Goal: Transaction & Acquisition: Purchase product/service

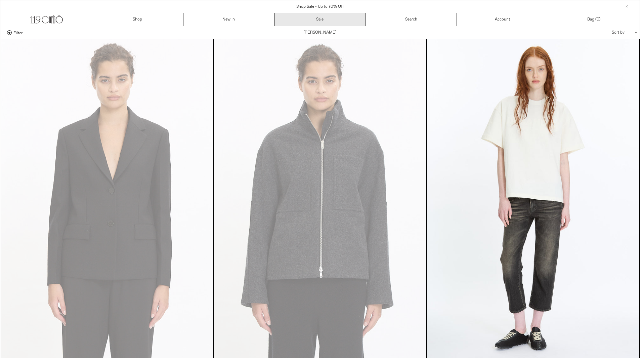
click at [301, 22] on link "Sale" at bounding box center [319, 19] width 91 height 13
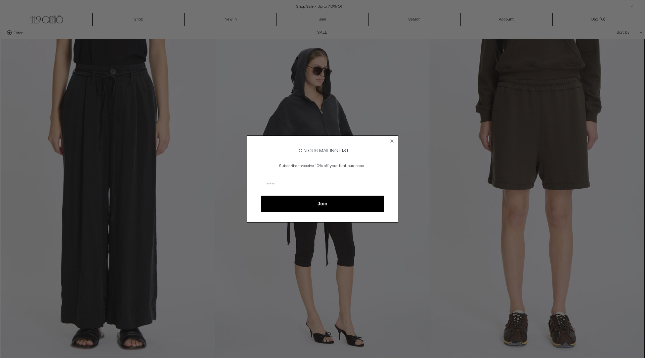
click at [393, 139] on circle "Close dialog" at bounding box center [392, 141] width 6 height 6
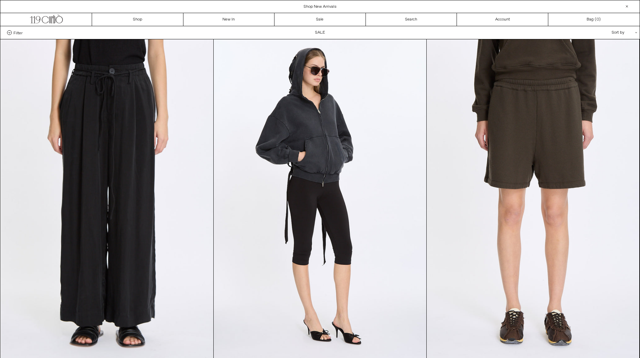
click at [14, 32] on span "Filter" at bounding box center [17, 32] width 9 height 5
click at [0, 0] on select "**********" at bounding box center [0, 0] width 0 height 0
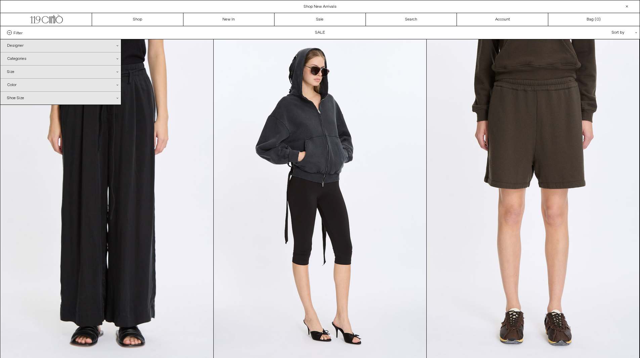
click at [17, 47] on div "Designer .cls-1{fill:#231f20}" at bounding box center [60, 45] width 121 height 13
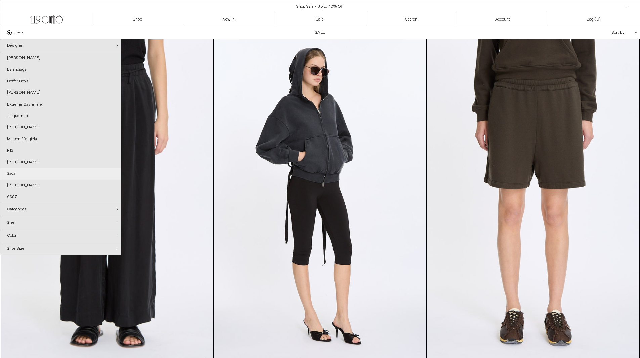
click at [13, 172] on link "Sacai" at bounding box center [60, 173] width 121 height 11
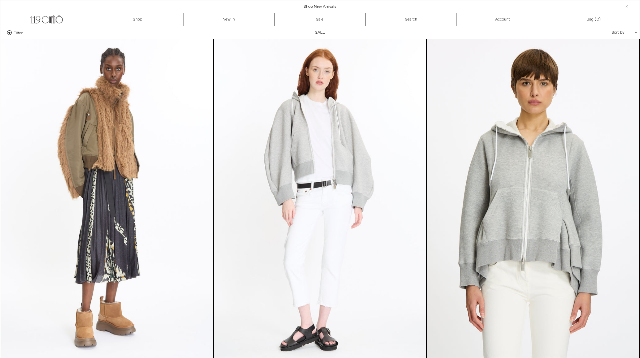
click at [628, 5] on div at bounding box center [627, 6] width 8 height 8
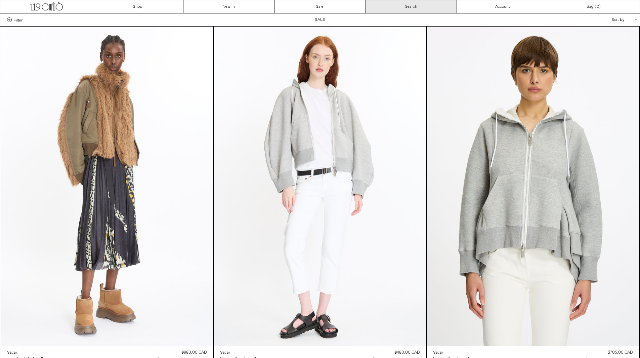
click at [424, 7] on link "Search" at bounding box center [411, 6] width 91 height 13
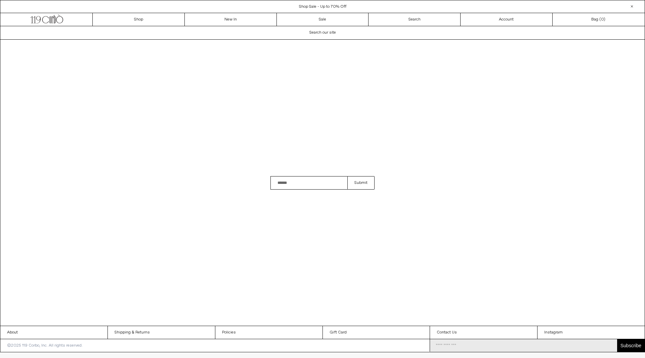
click at [290, 183] on input "Search" at bounding box center [308, 182] width 77 height 13
type input "*****"
click at [347, 176] on button "Submit" at bounding box center [360, 182] width 27 height 13
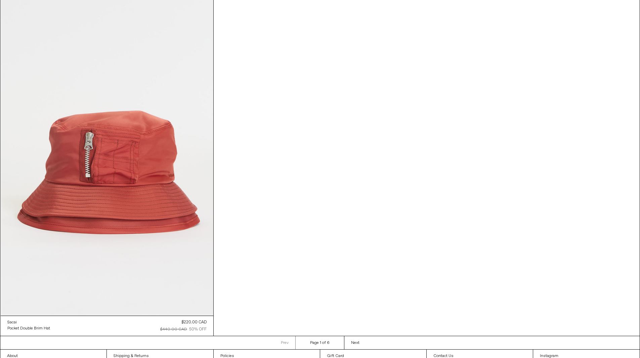
scroll to position [1126, 0]
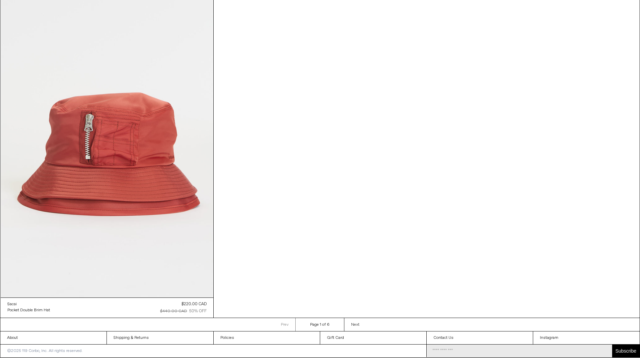
click at [356, 324] on span "Next" at bounding box center [355, 324] width 8 height 5
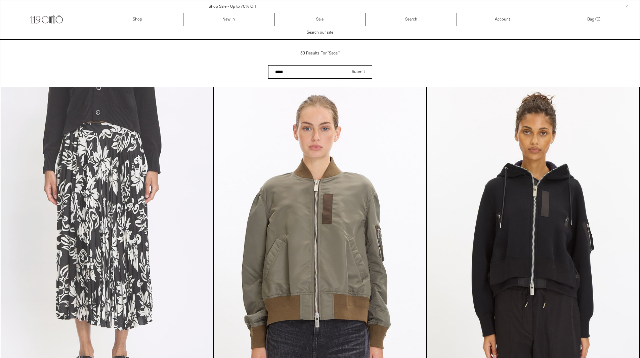
scroll to position [134, 0]
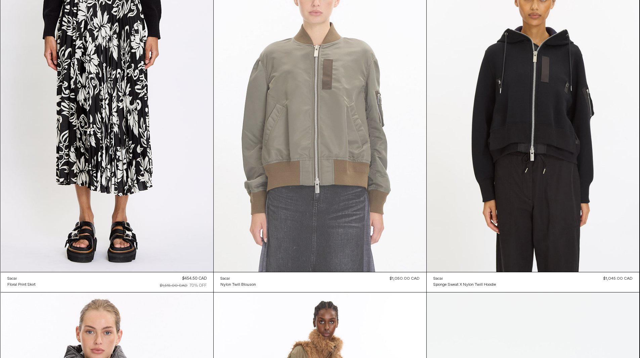
click at [348, 140] on at bounding box center [320, 112] width 213 height 319
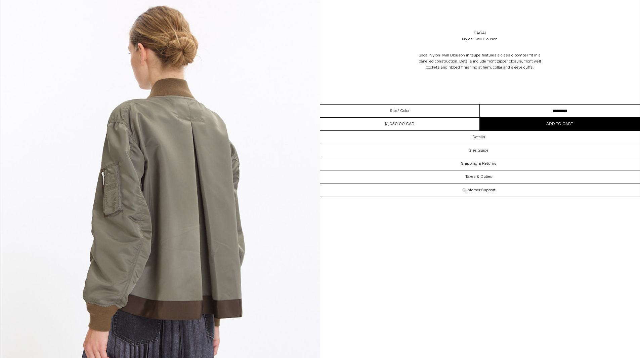
scroll to position [940, 0]
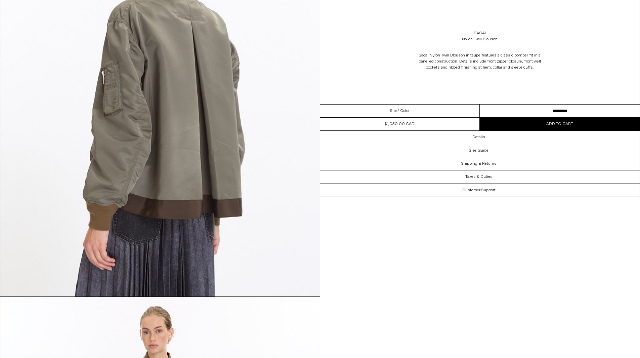
click at [548, 110] on select "********* ********* *********" at bounding box center [559, 110] width 160 height 13
select select "**********"
click at [479, 104] on select "********* ********* *********" at bounding box center [559, 110] width 160 height 13
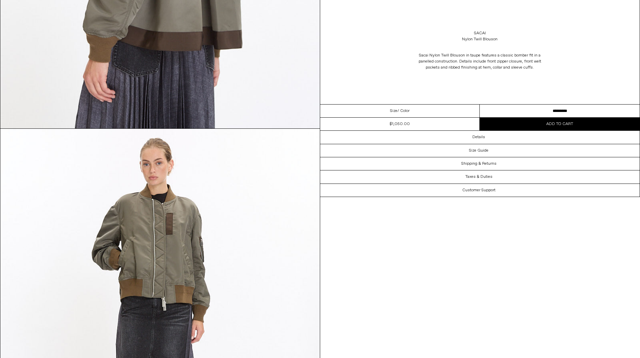
scroll to position [1276, 0]
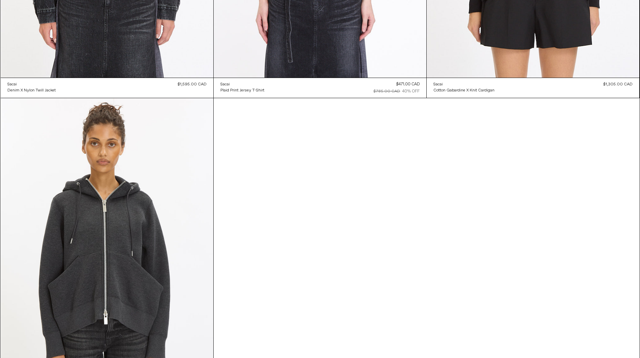
scroll to position [1126, 0]
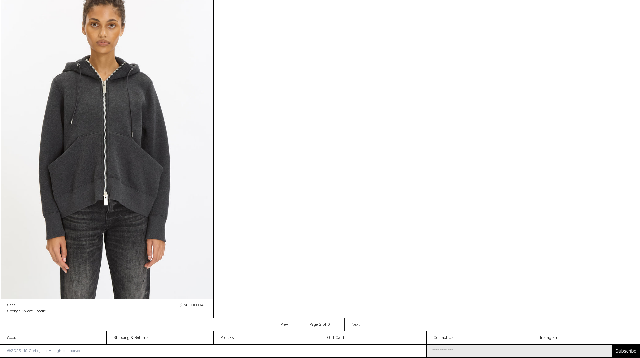
click at [356, 322] on span "Next" at bounding box center [355, 324] width 8 height 5
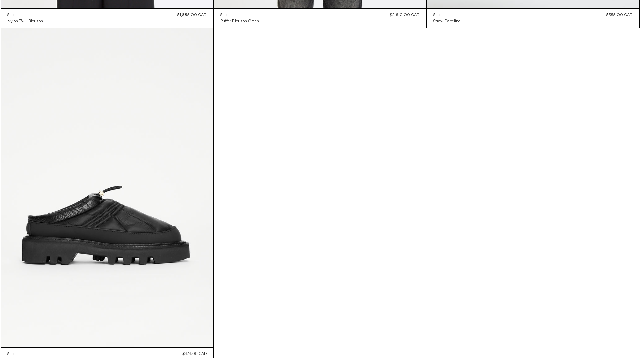
scroll to position [1124, 0]
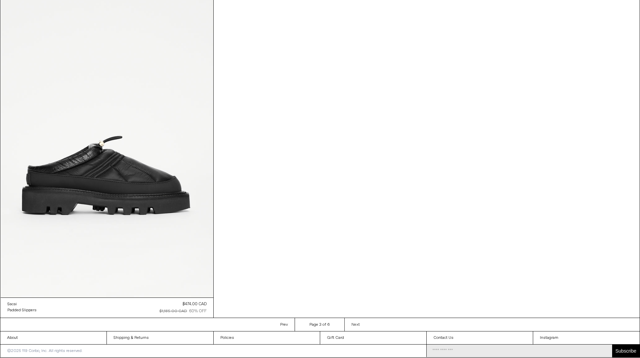
click at [359, 323] on span "Next" at bounding box center [355, 324] width 8 height 5
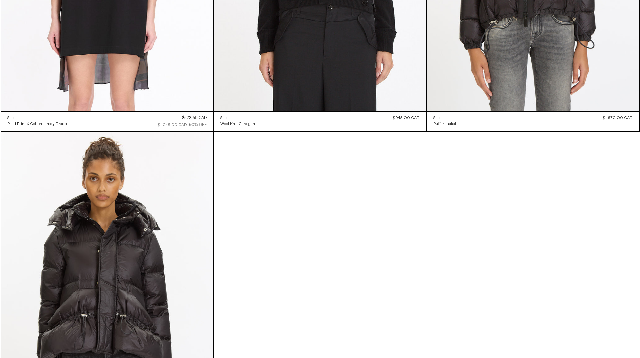
scroll to position [1126, 0]
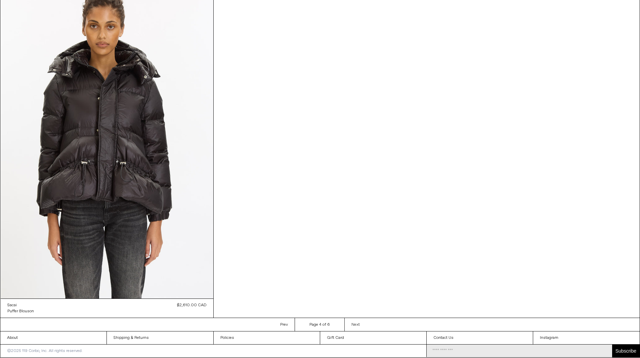
click at [357, 326] on span "Next" at bounding box center [355, 324] width 8 height 5
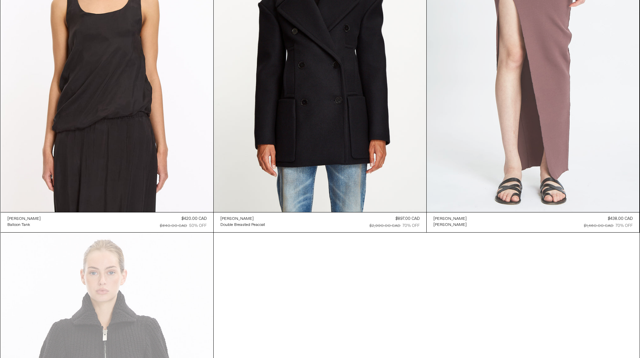
scroll to position [1108, 0]
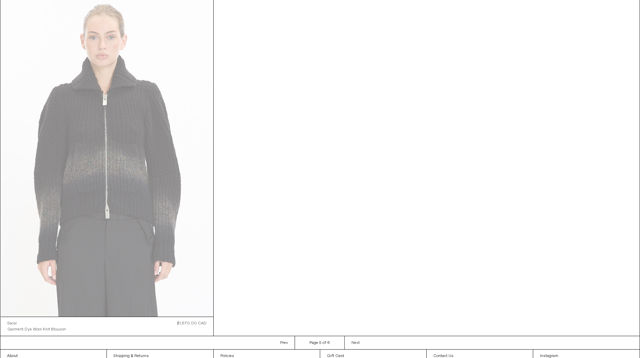
click at [356, 342] on span "Next" at bounding box center [355, 342] width 8 height 5
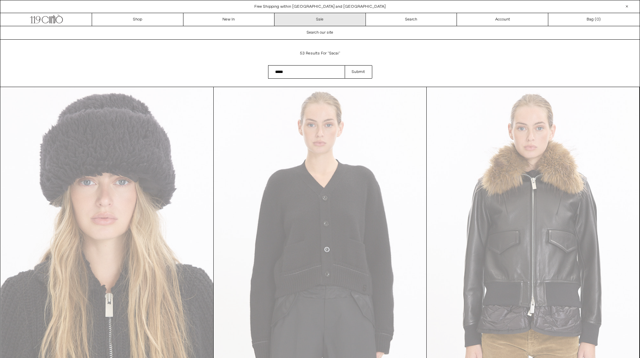
click at [324, 19] on link "Sale" at bounding box center [319, 19] width 91 height 13
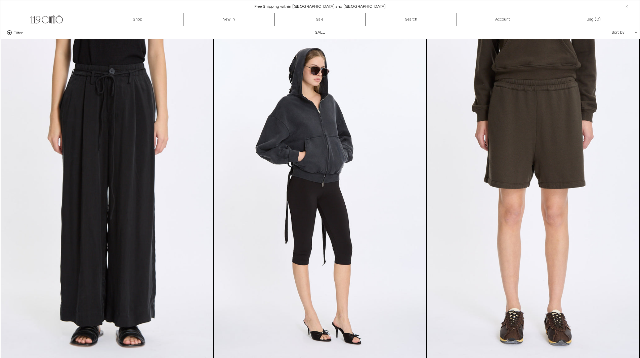
click at [625, 31] on div "Sort by .cls-1{fill:#231f20}" at bounding box center [602, 32] width 60 height 13
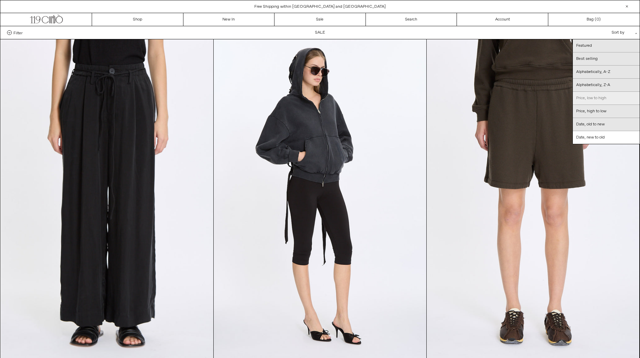
click at [605, 97] on link "Price, low to high" at bounding box center [605, 98] width 67 height 13
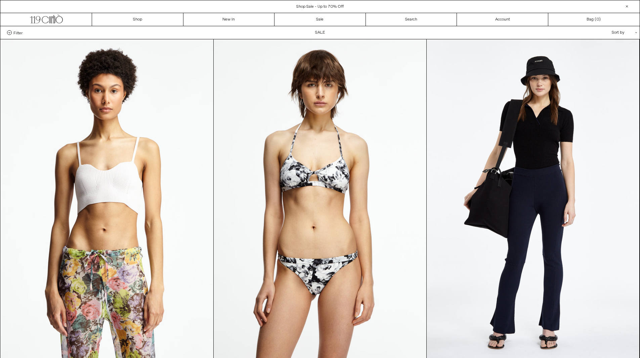
click at [626, 33] on div "Sort by .cls-1{fill:#231f20}" at bounding box center [602, 32] width 60 height 13
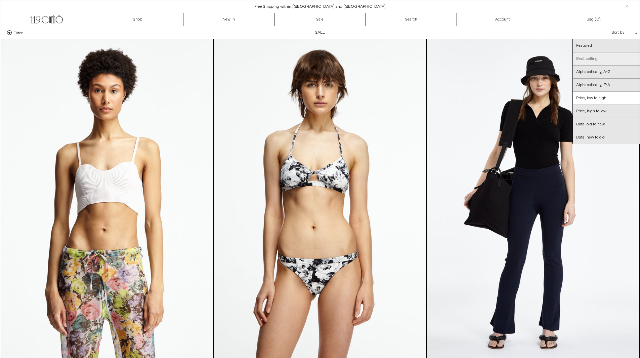
click at [598, 56] on link "Best selling" at bounding box center [605, 58] width 67 height 13
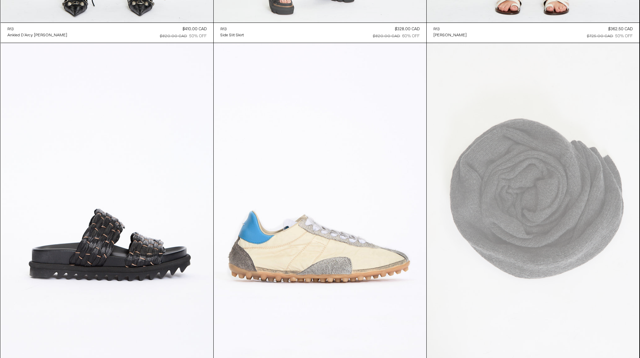
scroll to position [403, 0]
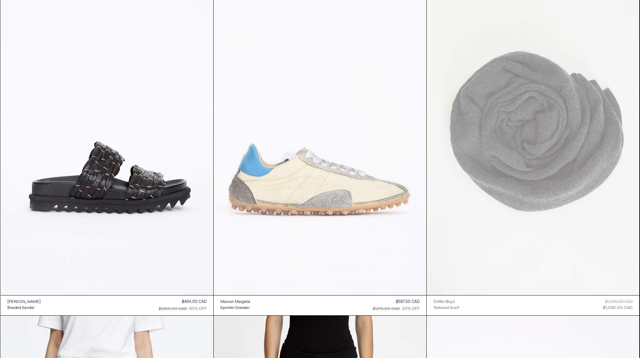
click at [298, 170] on at bounding box center [320, 135] width 213 height 319
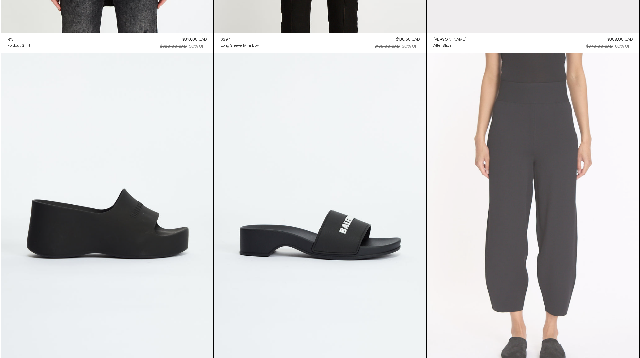
scroll to position [3175, 0]
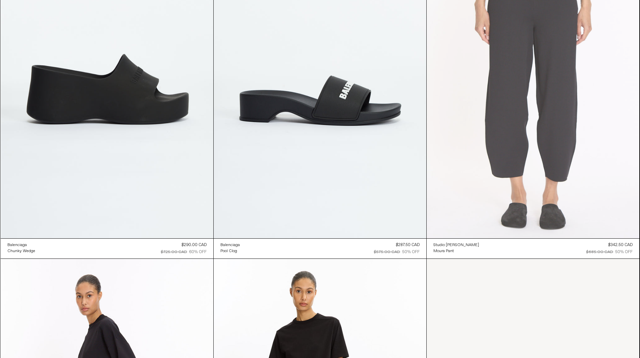
click at [563, 111] on at bounding box center [532, 78] width 213 height 319
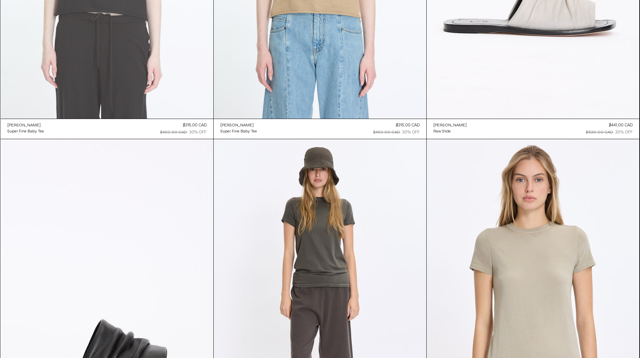
scroll to position [7570, 0]
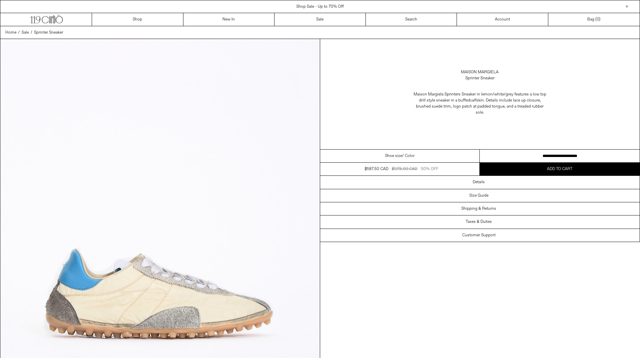
click at [550, 156] on select "**********" at bounding box center [559, 155] width 160 height 13
select select "**********"
click at [479, 149] on select "**********" at bounding box center [559, 155] width 160 height 13
